Goal: Task Accomplishment & Management: Use online tool/utility

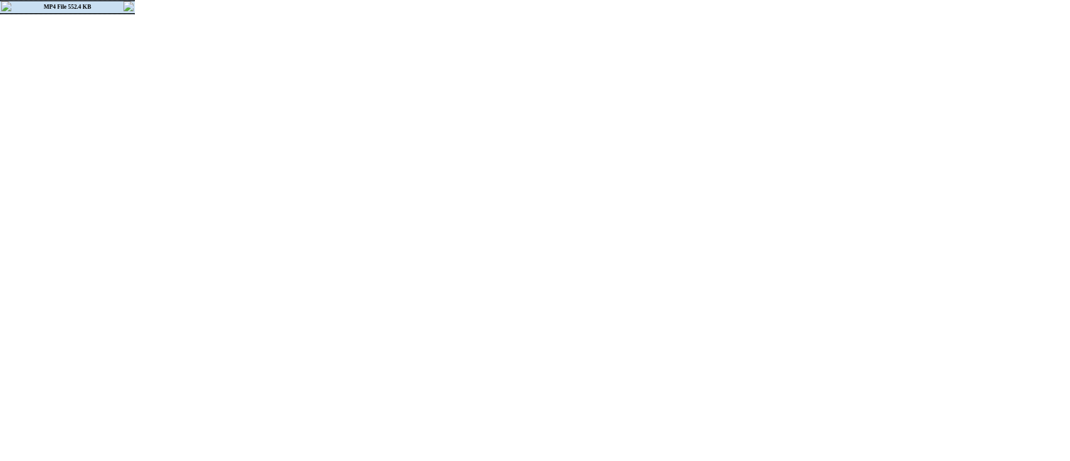
click at [127, 7] on img at bounding box center [128, 6] width 10 height 10
